Goal: Task Accomplishment & Management: Manage account settings

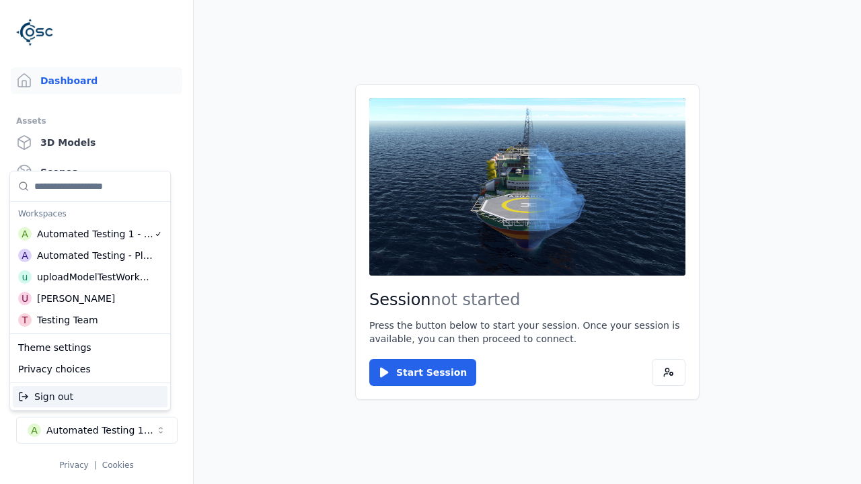
click at [87, 255] on div "Automated Testing - Playwright" at bounding box center [95, 255] width 116 height 13
click at [431, 242] on html "Support Dashboard Assets 3D Models Scenes Datasets Recordings Support Documenta…" at bounding box center [430, 242] width 861 height 484
click at [96, 202] on link "Datasets" at bounding box center [97, 201] width 172 height 27
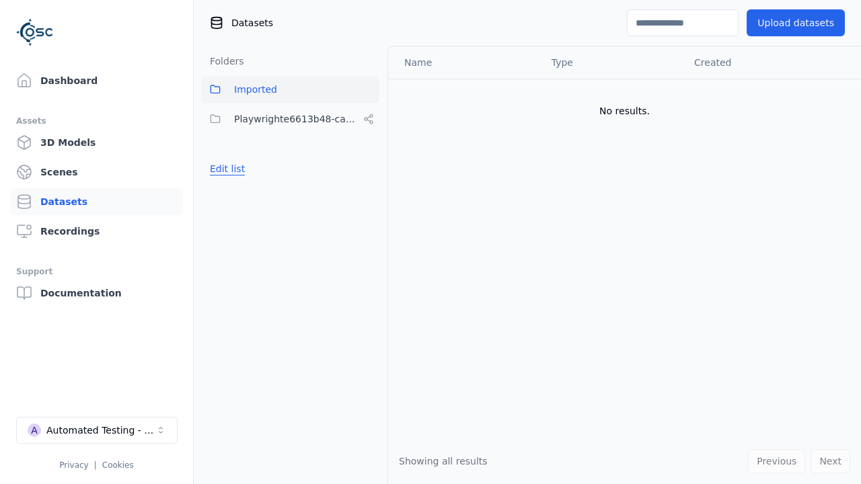
click at [225, 169] on button "Edit list" at bounding box center [227, 169] width 51 height 24
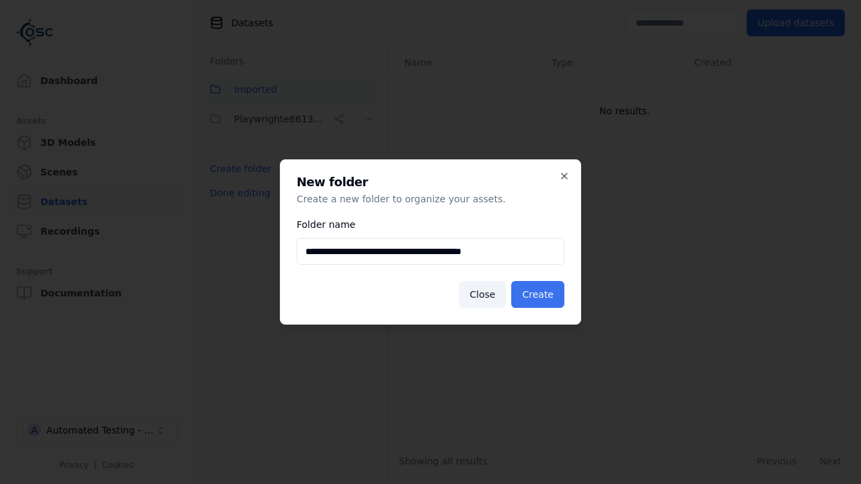
type input "**********"
click at [540, 295] on button "Create" at bounding box center [537, 294] width 53 height 27
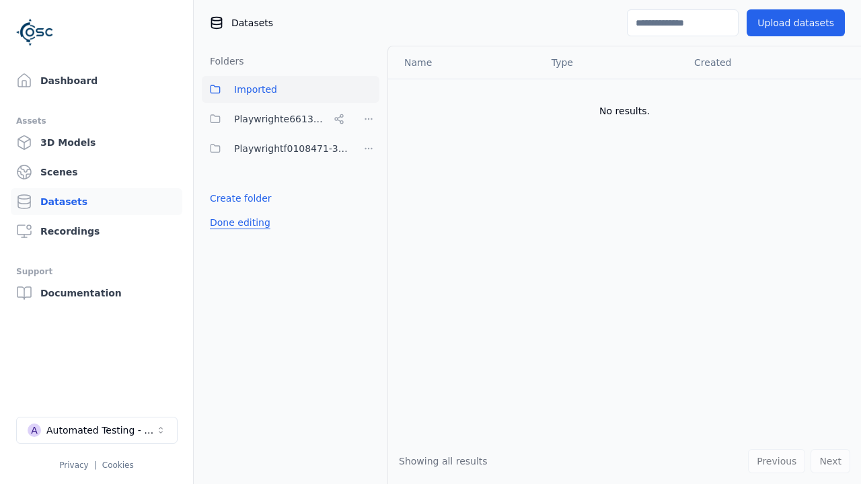
click at [238, 223] on button "Done editing" at bounding box center [240, 223] width 77 height 24
click at [225, 211] on button "Done editing" at bounding box center [240, 223] width 77 height 24
click at [369, 149] on html "Support Dashboard Assets 3D Models Scenes Datasets Recordings Support Documenta…" at bounding box center [430, 242] width 861 height 484
click at [368, 197] on div "Rename" at bounding box center [373, 198] width 90 height 22
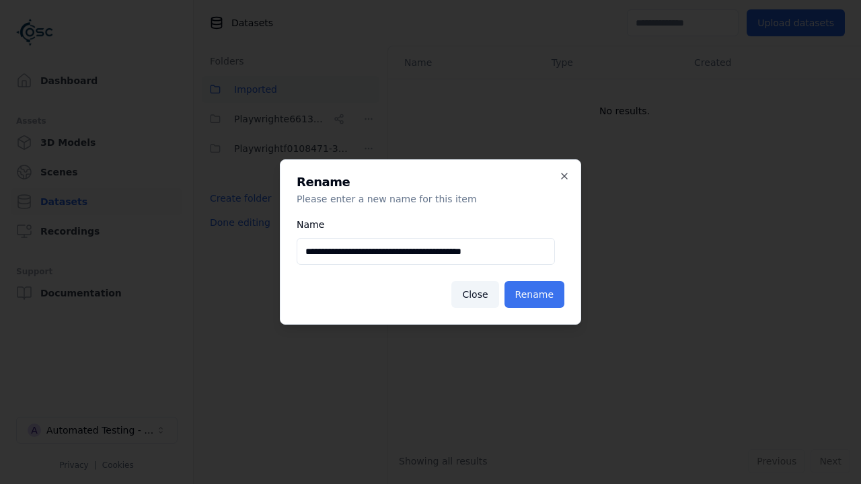
click at [425, 252] on input "**********" at bounding box center [426, 251] width 258 height 27
type input "**********"
click at [536, 295] on button "Rename" at bounding box center [535, 294] width 60 height 27
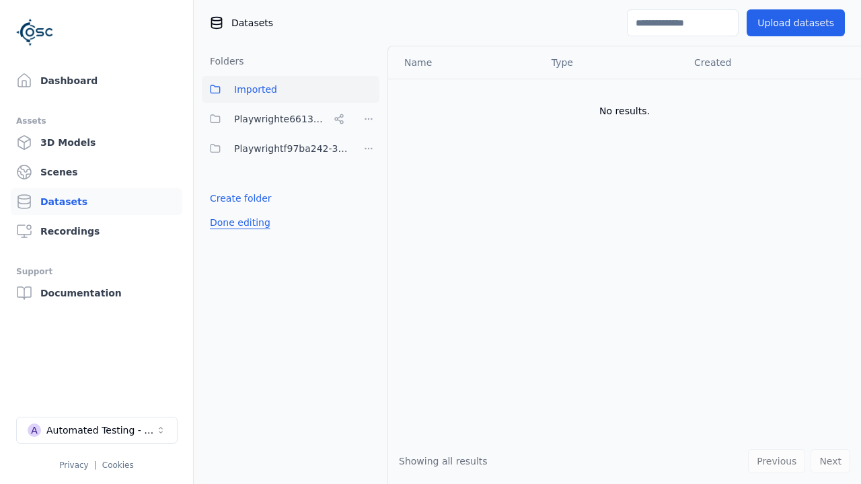
click at [238, 223] on button "Done editing" at bounding box center [240, 223] width 77 height 24
click at [225, 211] on button "Done editing" at bounding box center [240, 223] width 77 height 24
click at [369, 149] on html "Support Dashboard Assets 3D Models Scenes Datasets Recordings Support Documenta…" at bounding box center [430, 242] width 861 height 484
click at [368, 219] on div "Delete" at bounding box center [373, 220] width 90 height 22
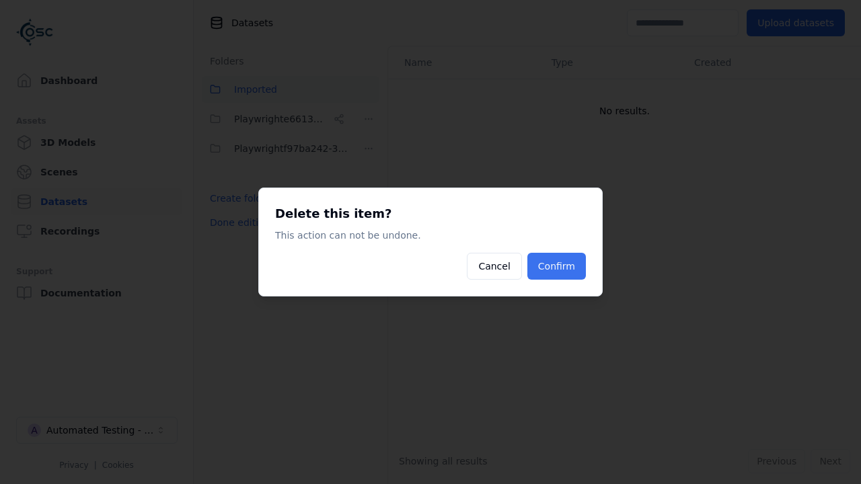
click at [558, 266] on button "Confirm" at bounding box center [557, 266] width 59 height 27
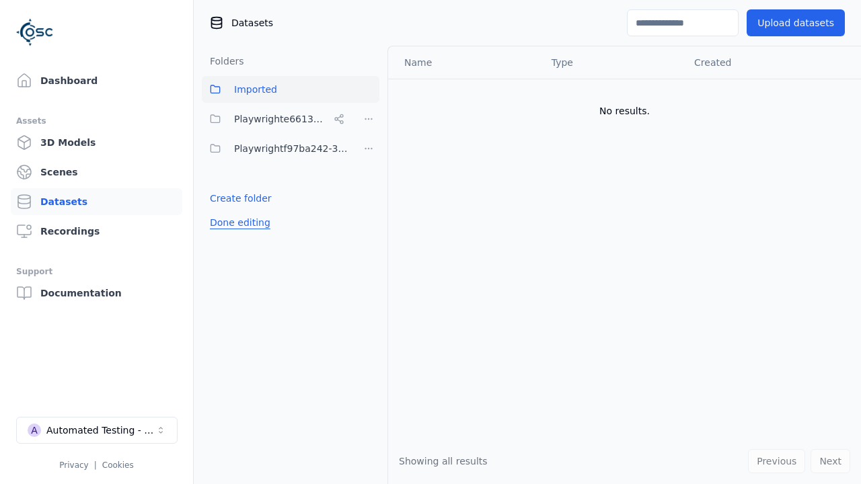
click at [238, 211] on button "Done editing" at bounding box center [240, 223] width 77 height 24
